Goal: Task Accomplishment & Management: Manage account settings

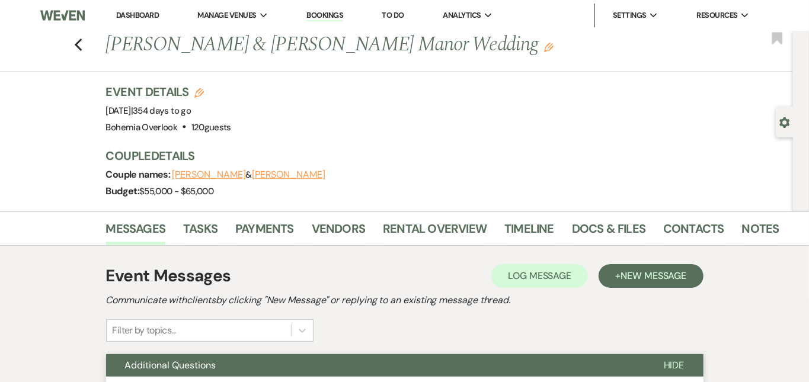
click at [124, 15] on link "Dashboard" at bounding box center [137, 15] width 43 height 10
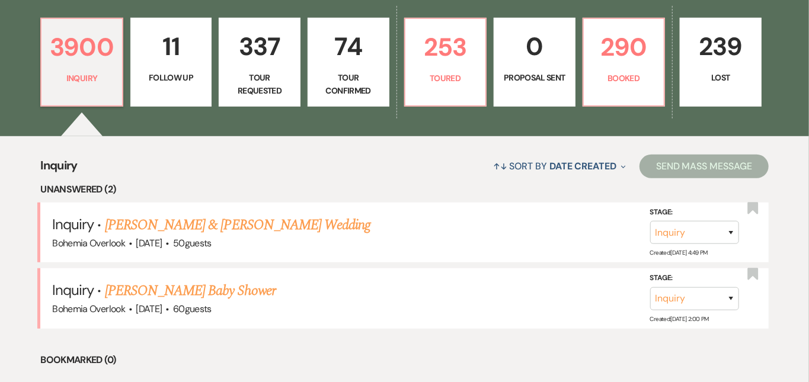
scroll to position [332, 0]
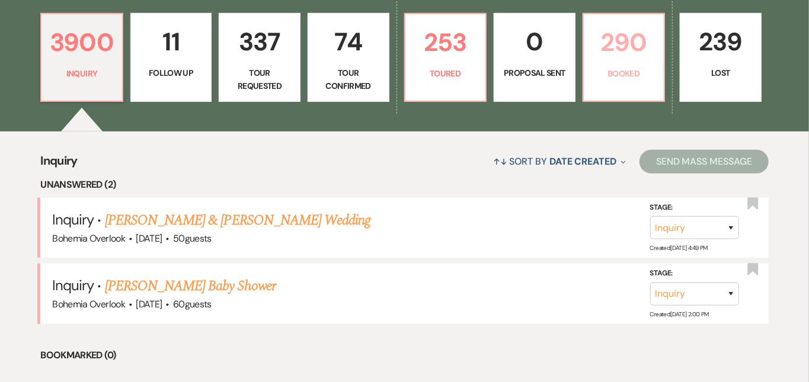
click at [635, 69] on p "Booked" at bounding box center [624, 73] width 66 height 13
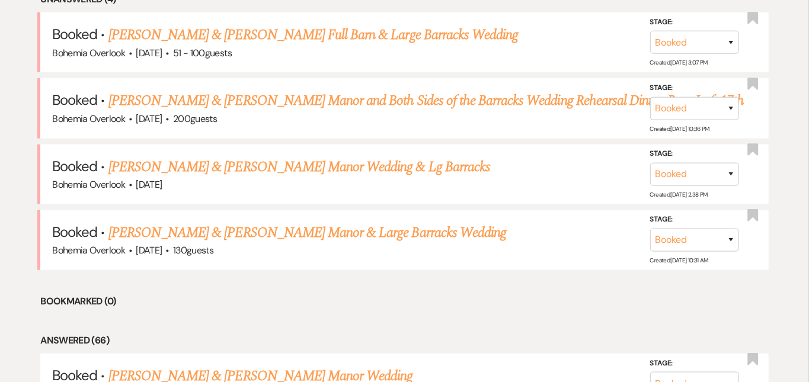
scroll to position [536, 0]
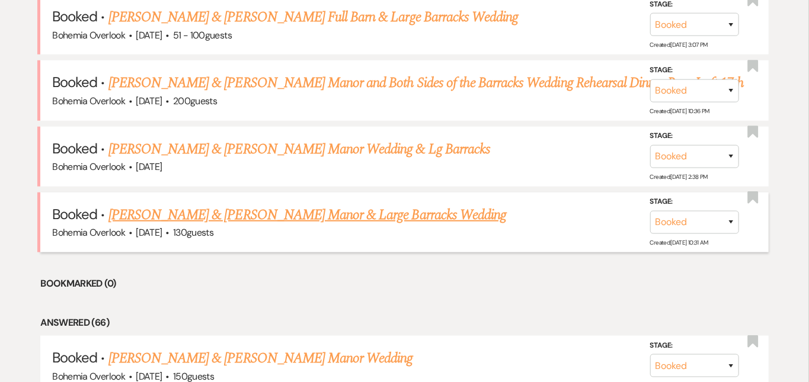
click at [505, 204] on link "Jameson Gibbons & Erin Hamilton's Manor & Large Barracks Wedding" at bounding box center [307, 214] width 398 height 21
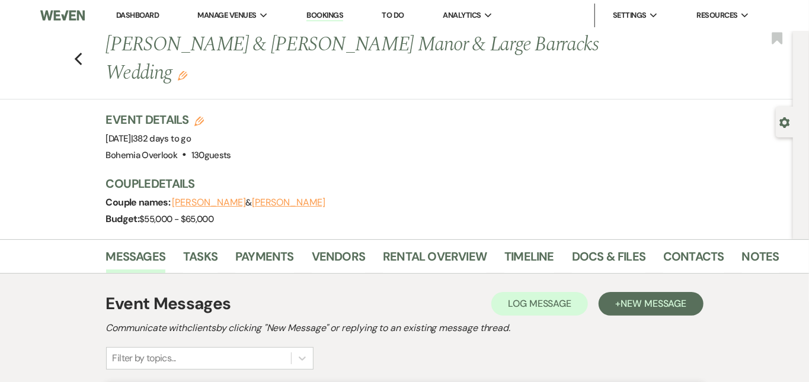
click at [121, 12] on link "Dashboard" at bounding box center [137, 15] width 43 height 10
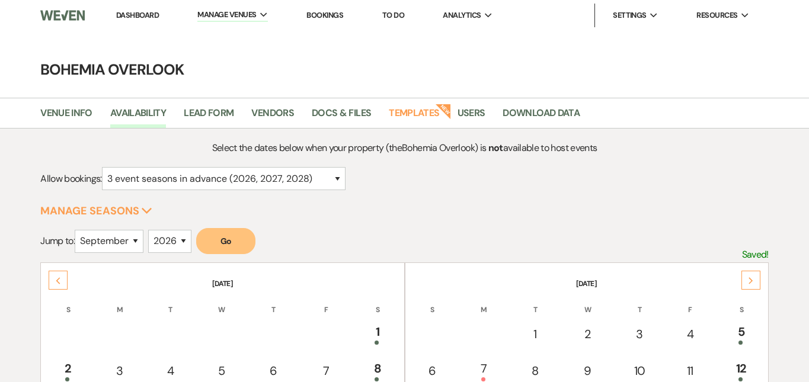
select select "3"
select select "9"
select select "2026"
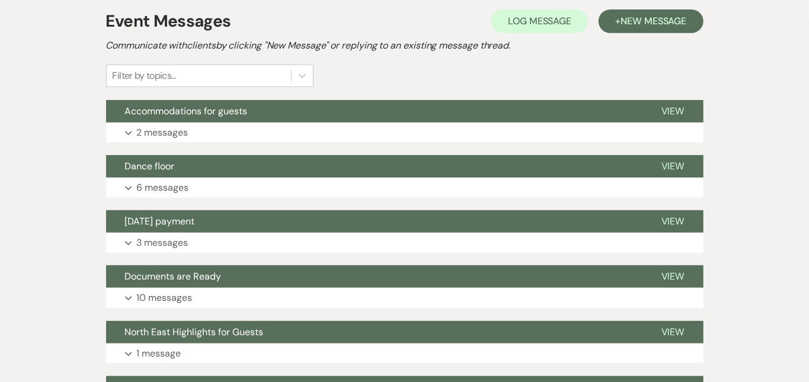
scroll to position [309, 0]
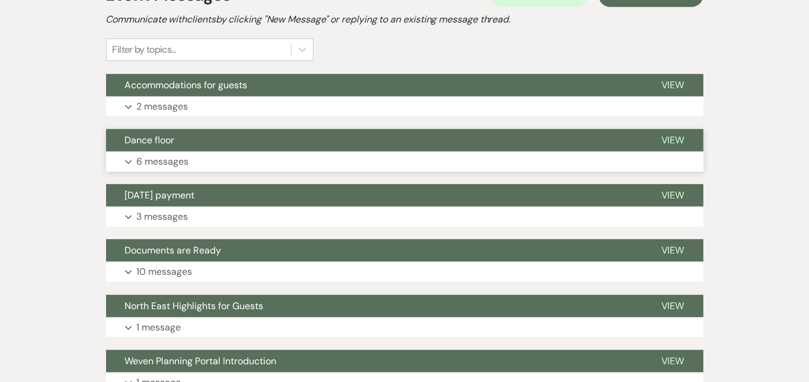
click at [503, 161] on button "Expand 6 messages" at bounding box center [404, 162] width 597 height 20
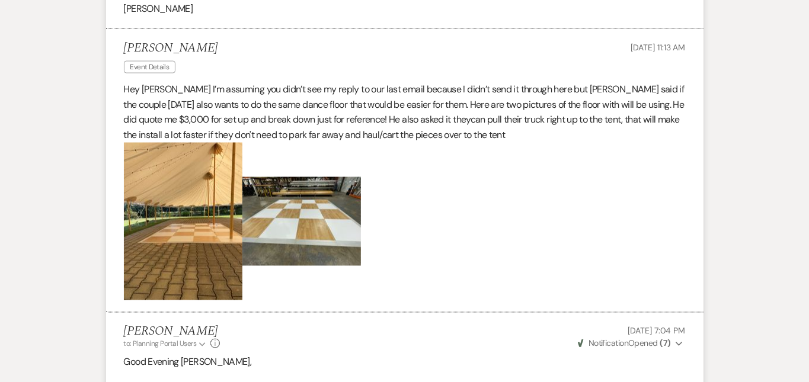
scroll to position [1042, 0]
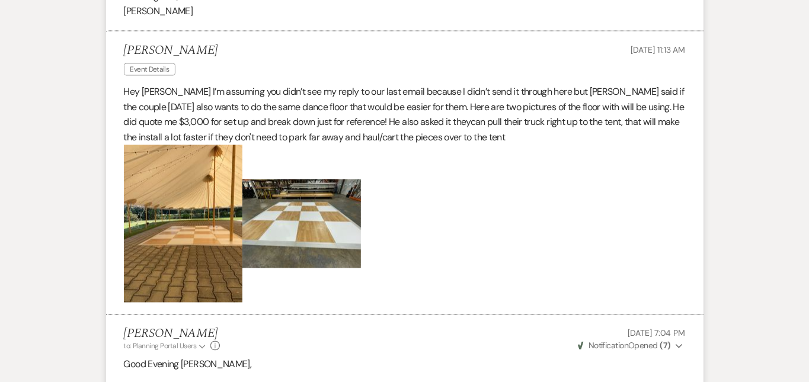
click at [278, 210] on img at bounding box center [301, 224] width 119 height 89
click at [183, 216] on img at bounding box center [183, 224] width 119 height 158
click at [423, 213] on p at bounding box center [405, 224] width 562 height 158
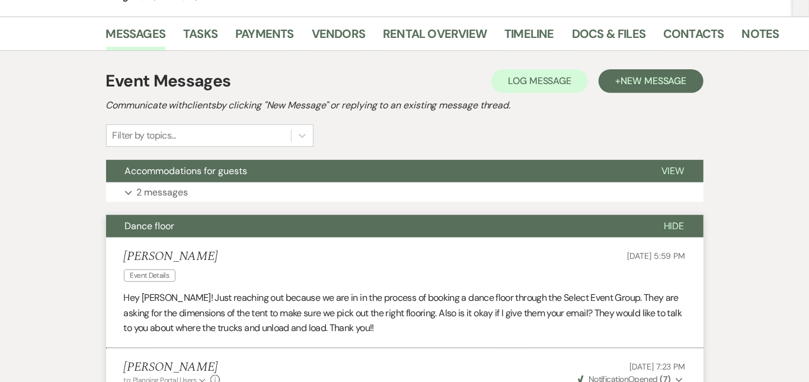
scroll to position [231, 0]
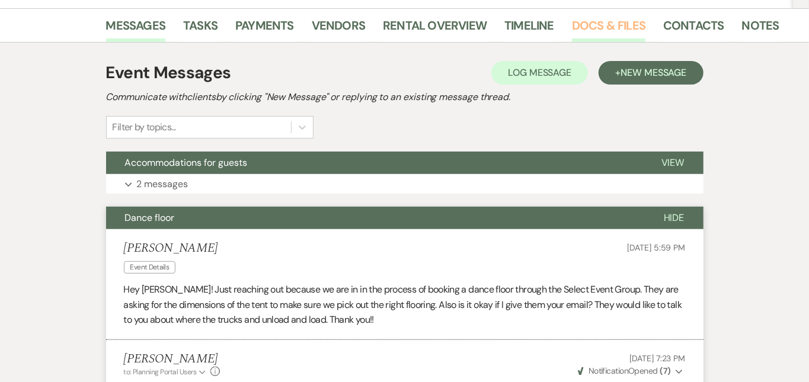
click at [572, 30] on link "Docs & Files" at bounding box center [608, 29] width 73 height 26
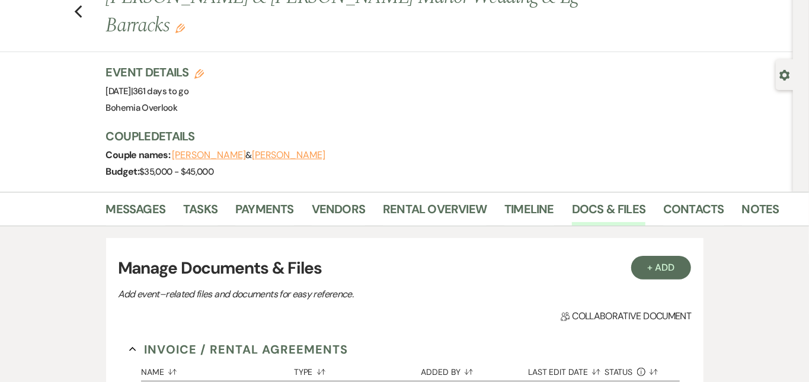
scroll to position [37, 0]
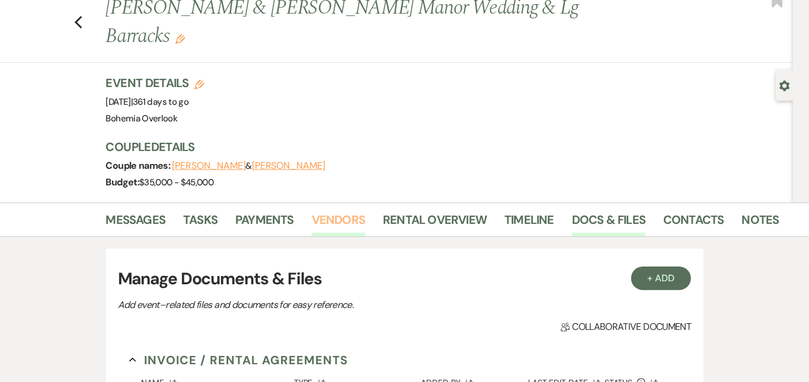
click at [312, 215] on link "Vendors" at bounding box center [338, 223] width 53 height 26
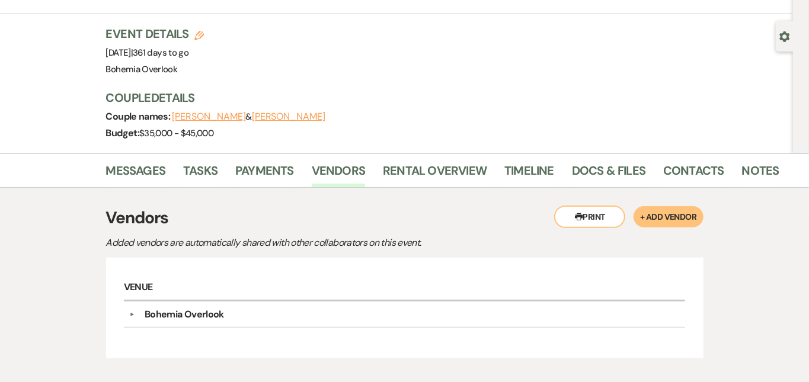
scroll to position [84, 0]
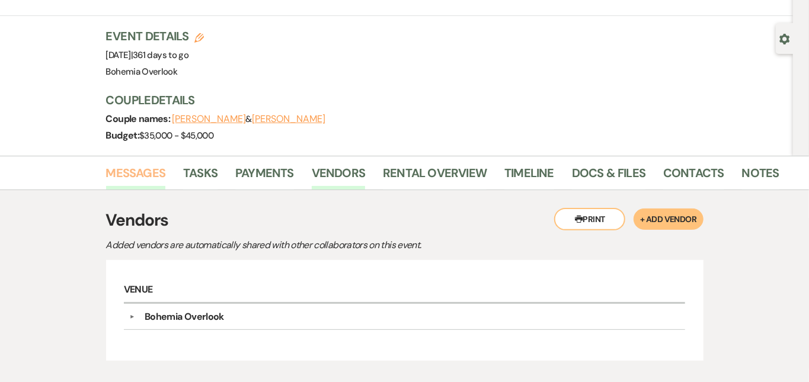
click at [112, 167] on link "Messages" at bounding box center [136, 177] width 60 height 26
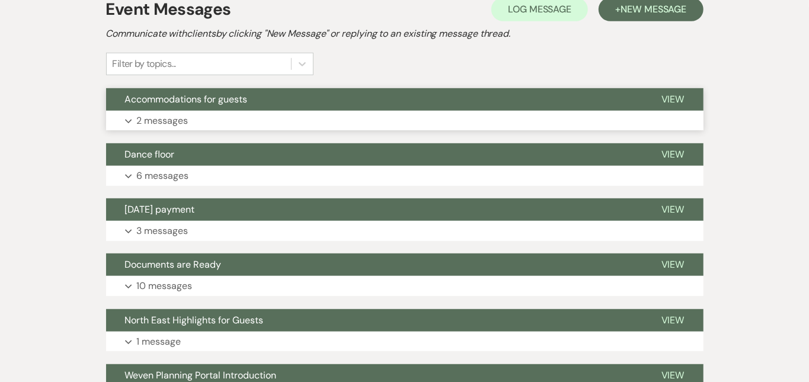
scroll to position [292, 0]
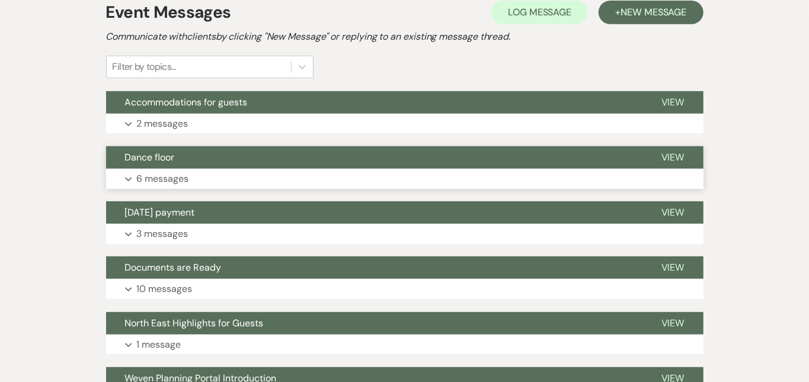
click at [533, 178] on button "Expand 6 messages" at bounding box center [404, 179] width 597 height 20
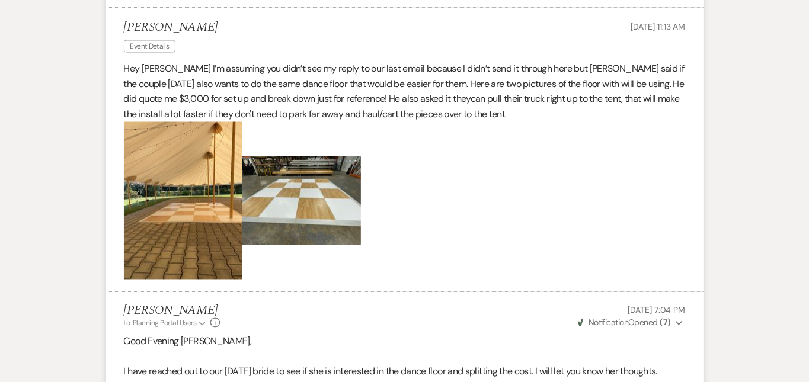
scroll to position [1077, 0]
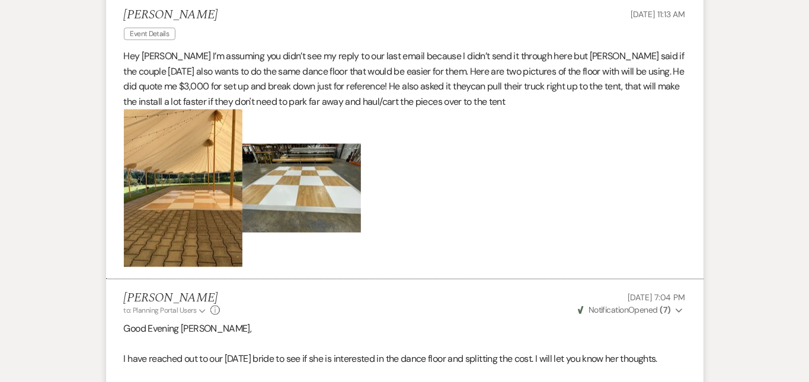
click at [295, 199] on img at bounding box center [301, 188] width 119 height 89
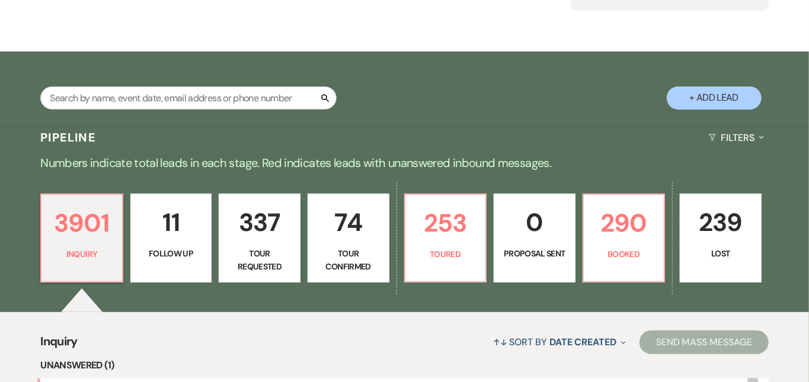
scroll to position [252, 0]
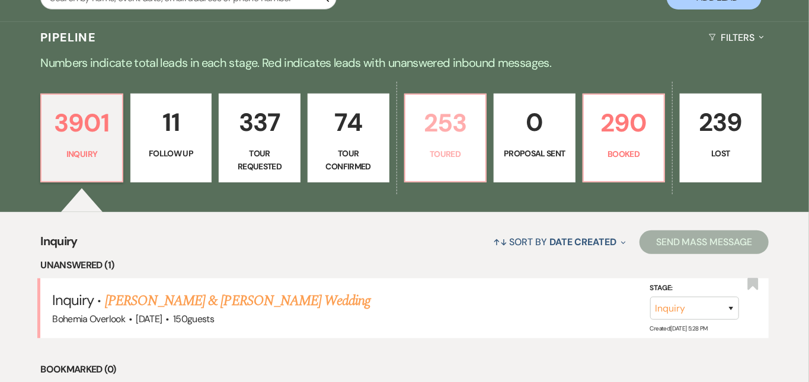
click at [479, 117] on p "253" at bounding box center [445, 123] width 66 height 40
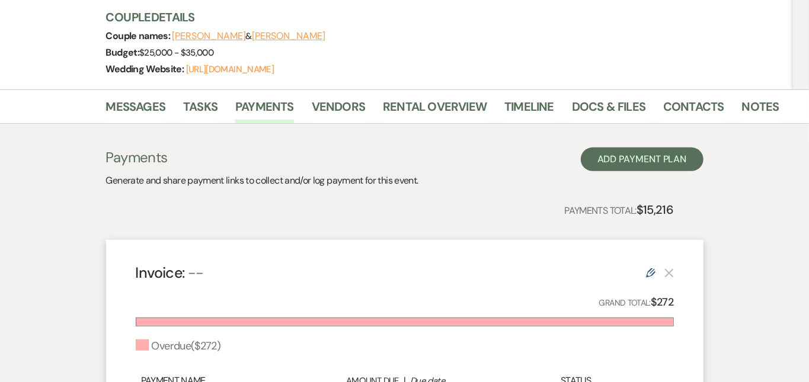
scroll to position [145, 0]
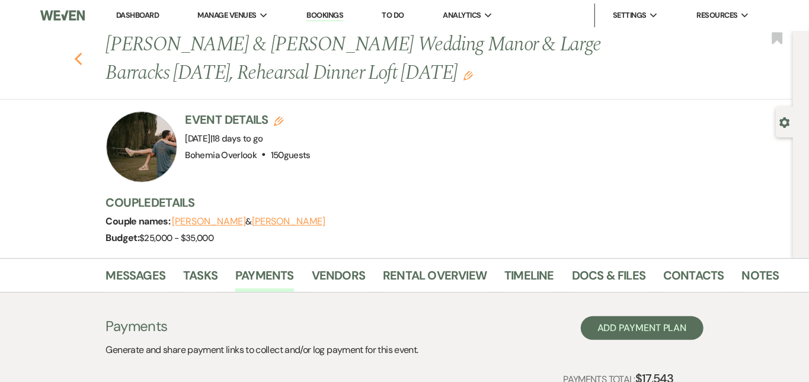
click at [74, 60] on icon "Previous" at bounding box center [78, 59] width 9 height 14
